Goal: Task Accomplishment & Management: Use online tool/utility

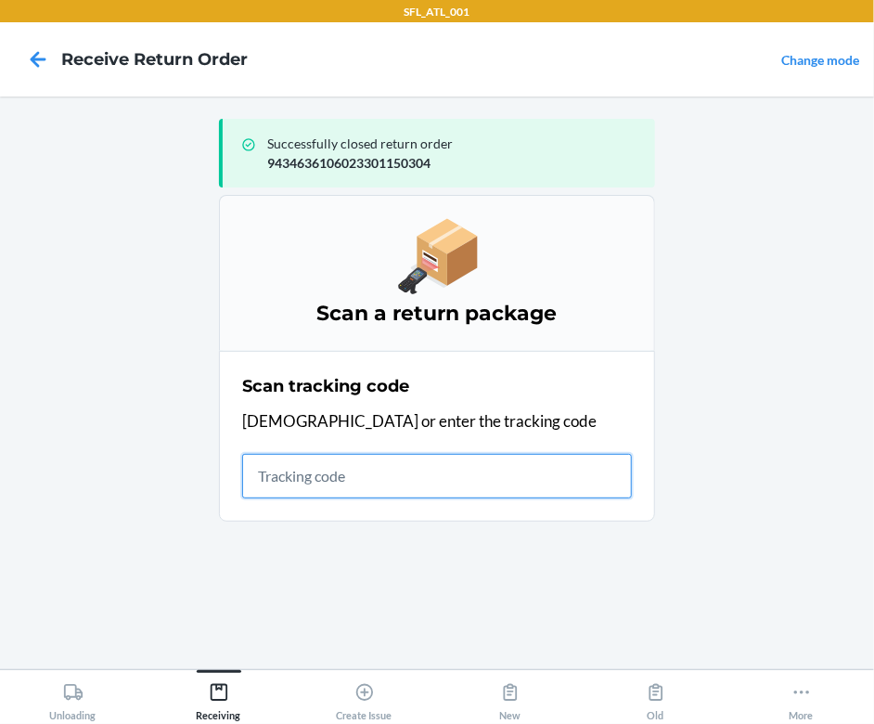
click at [300, 469] on input "text" at bounding box center [437, 476] width 390 height 45
type input "420302599434636106023301140688"
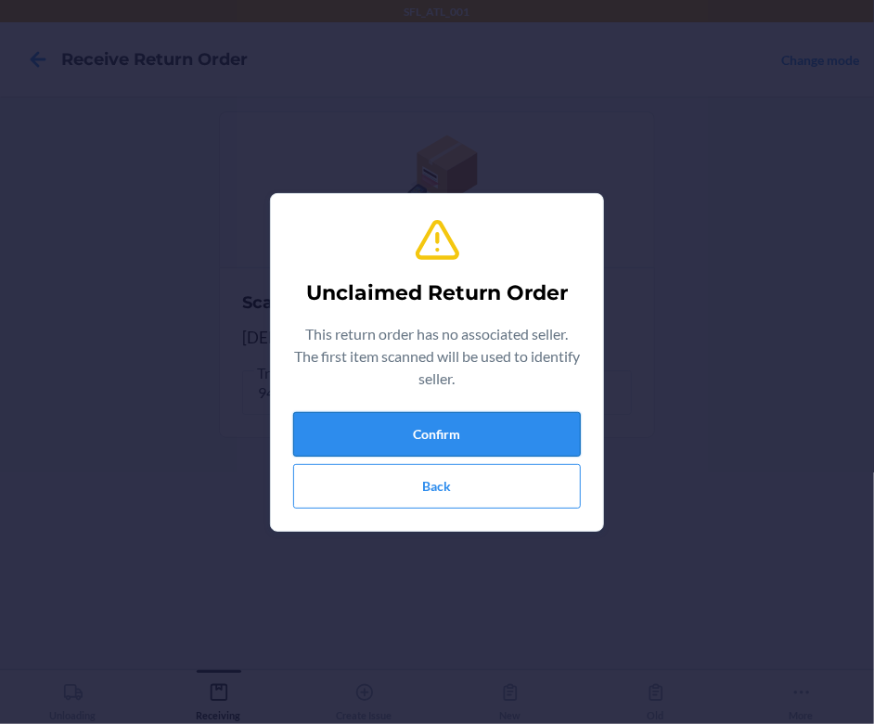
click at [533, 445] on button "Confirm" at bounding box center [437, 434] width 288 height 45
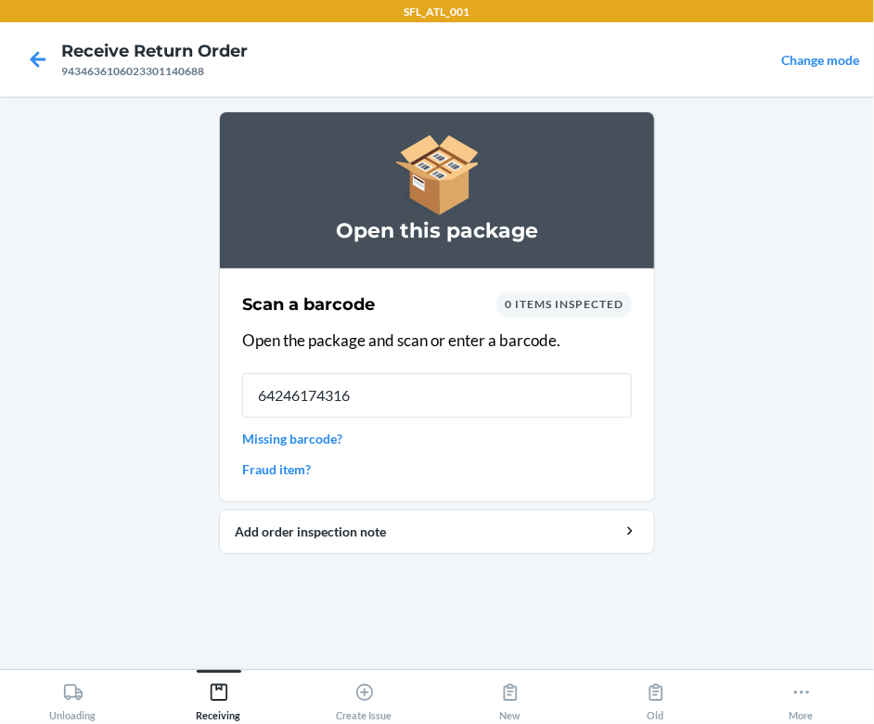
type input "642461743166"
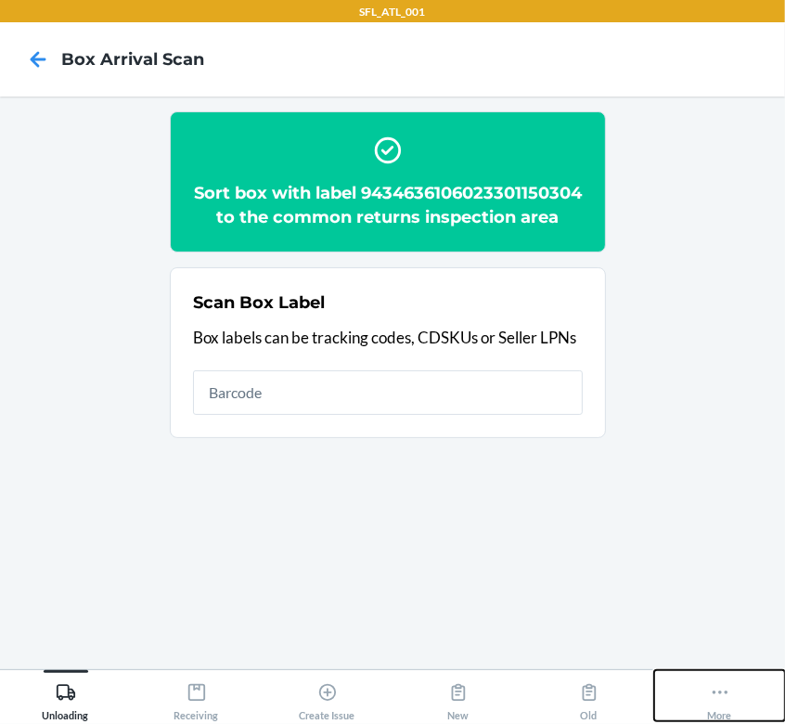
click at [711, 699] on icon at bounding box center [720, 692] width 20 height 20
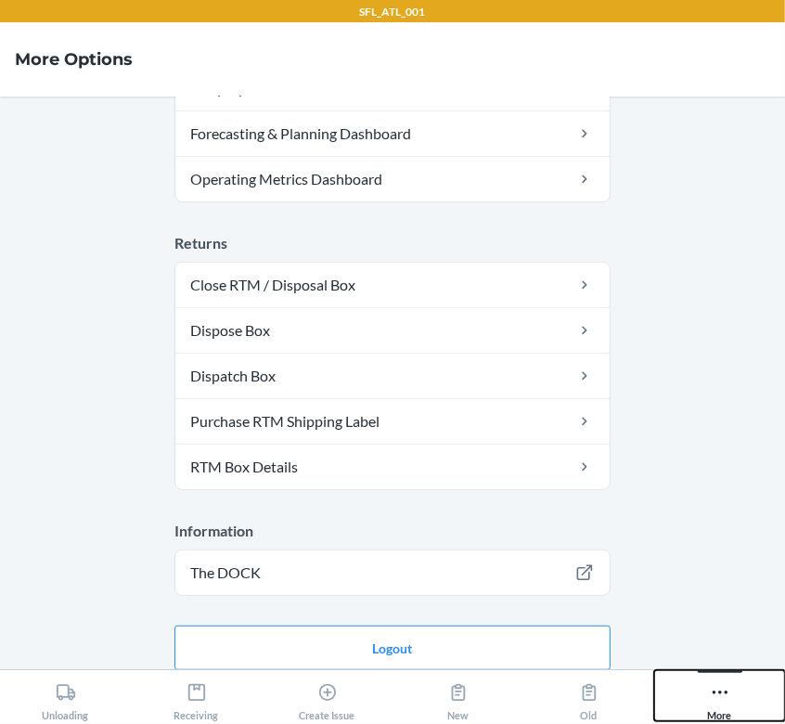
scroll to position [664, 0]
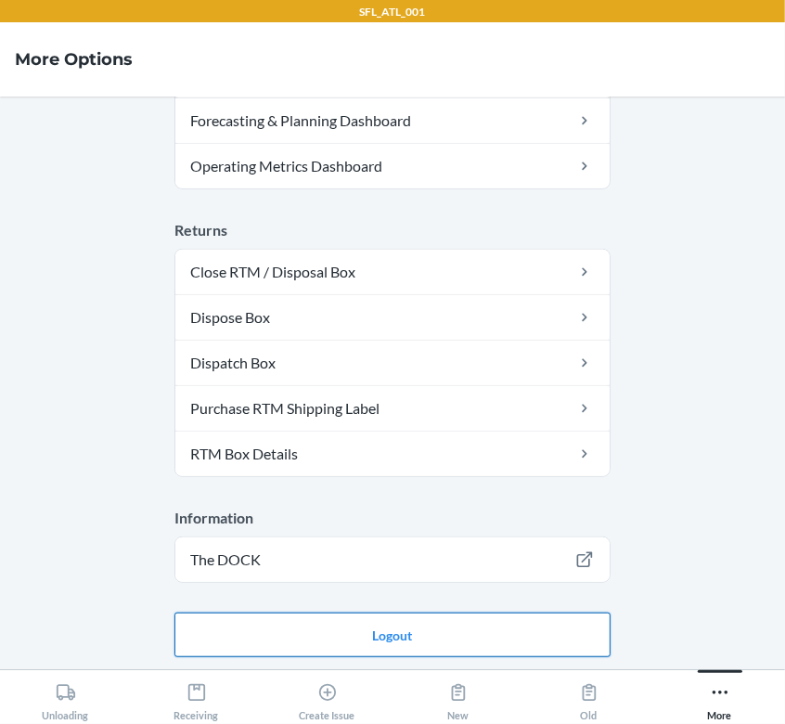
click at [496, 629] on button "Logout" at bounding box center [392, 634] width 436 height 45
